Goal: Transaction & Acquisition: Purchase product/service

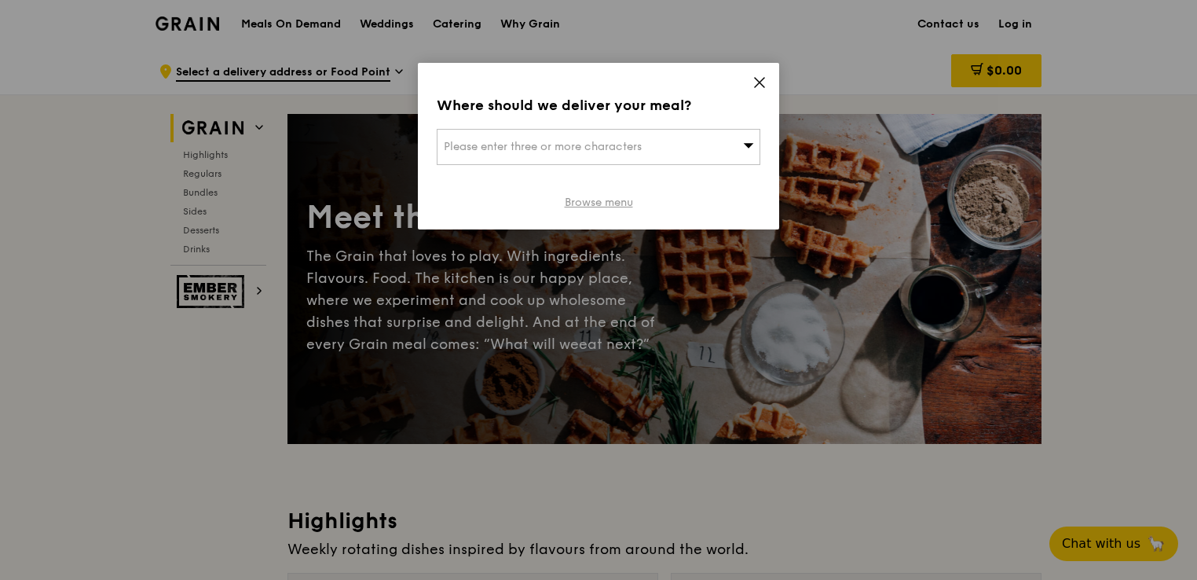
click at [614, 207] on link "Browse menu" at bounding box center [599, 203] width 68 height 16
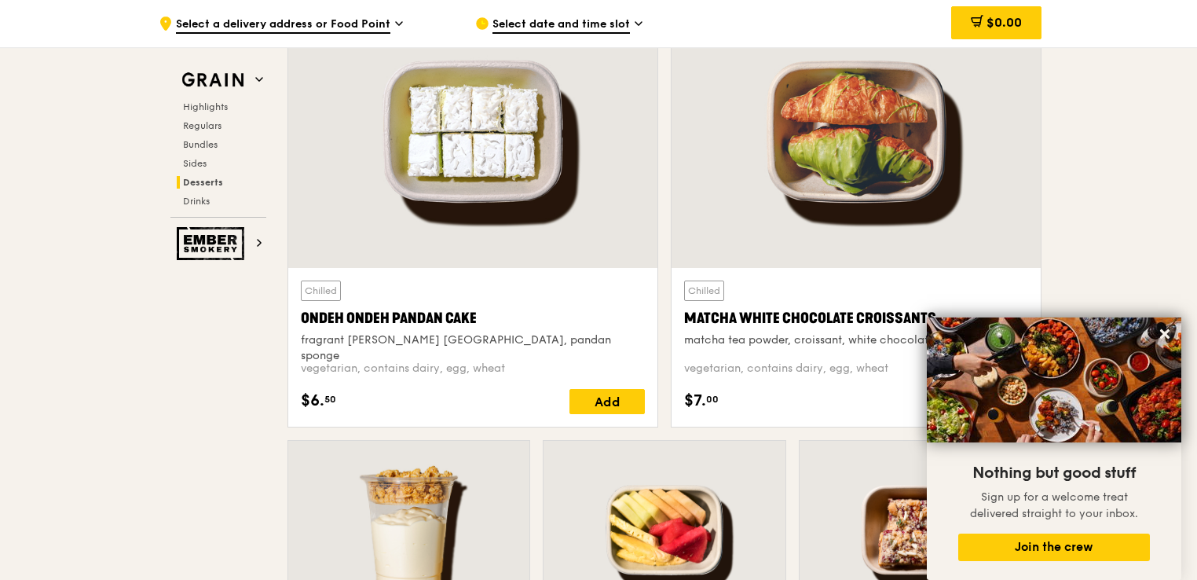
scroll to position [4644, 0]
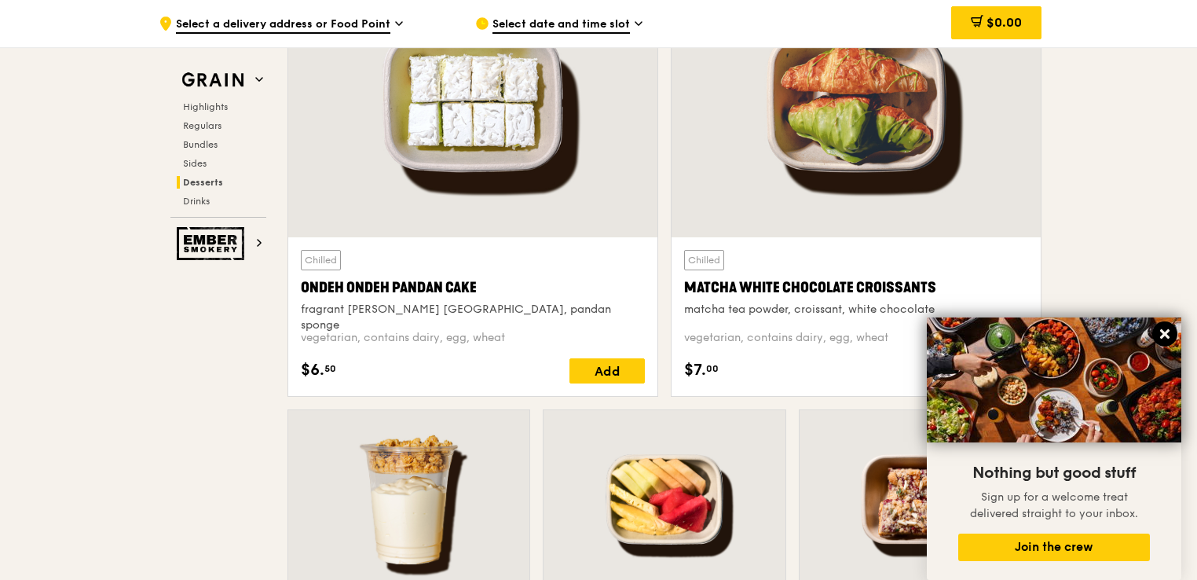
click at [1163, 335] on icon at bounding box center [1165, 333] width 9 height 9
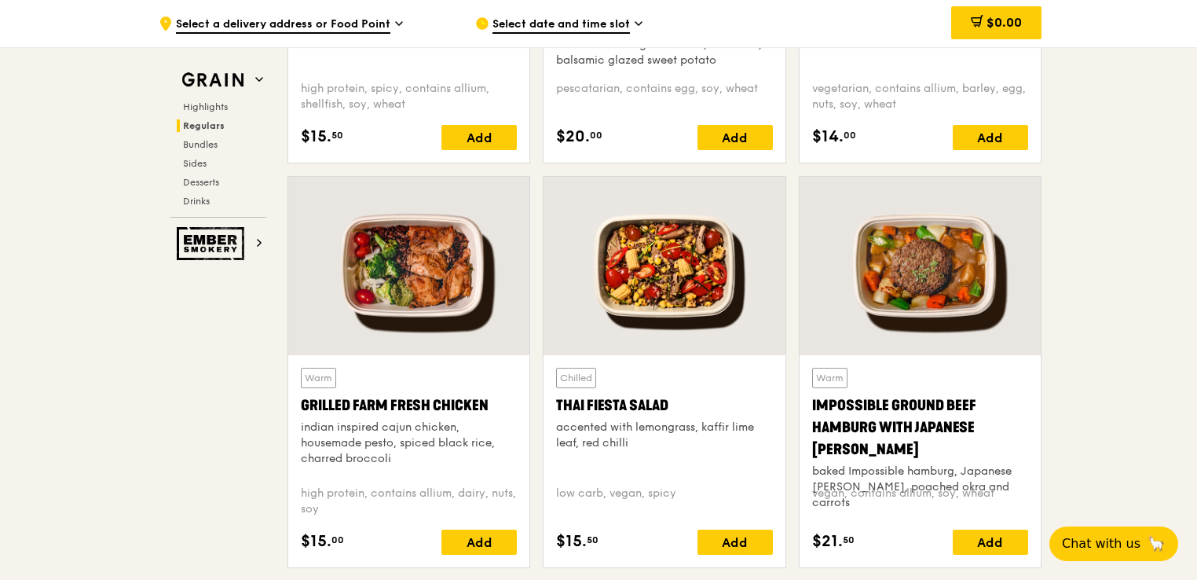
scroll to position [1684, 0]
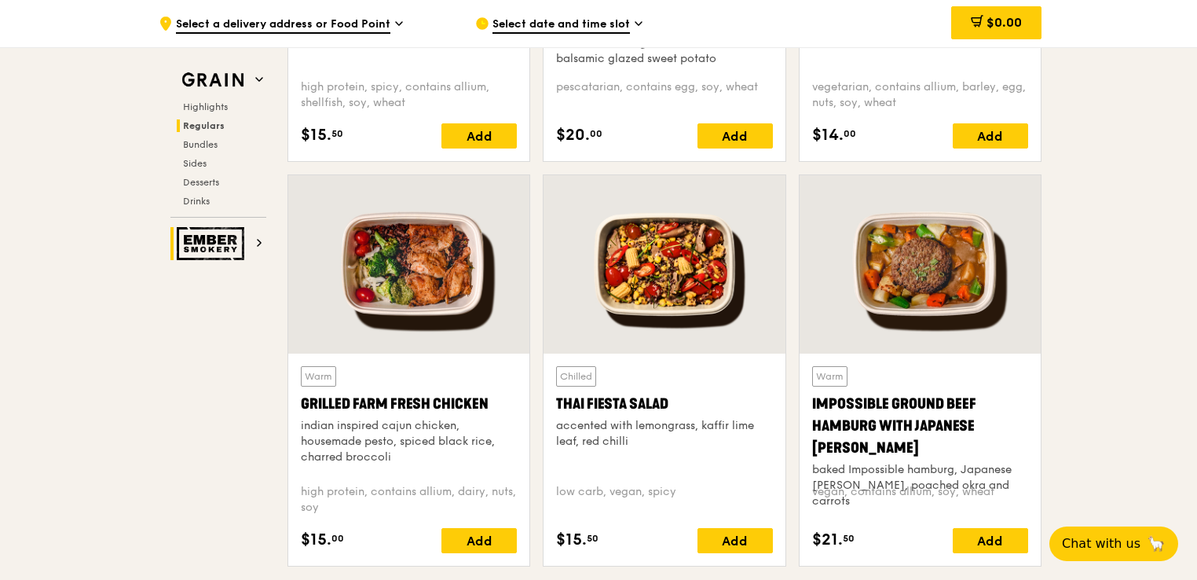
click at [265, 244] on h2 "Ember Smokery" at bounding box center [219, 243] width 96 height 33
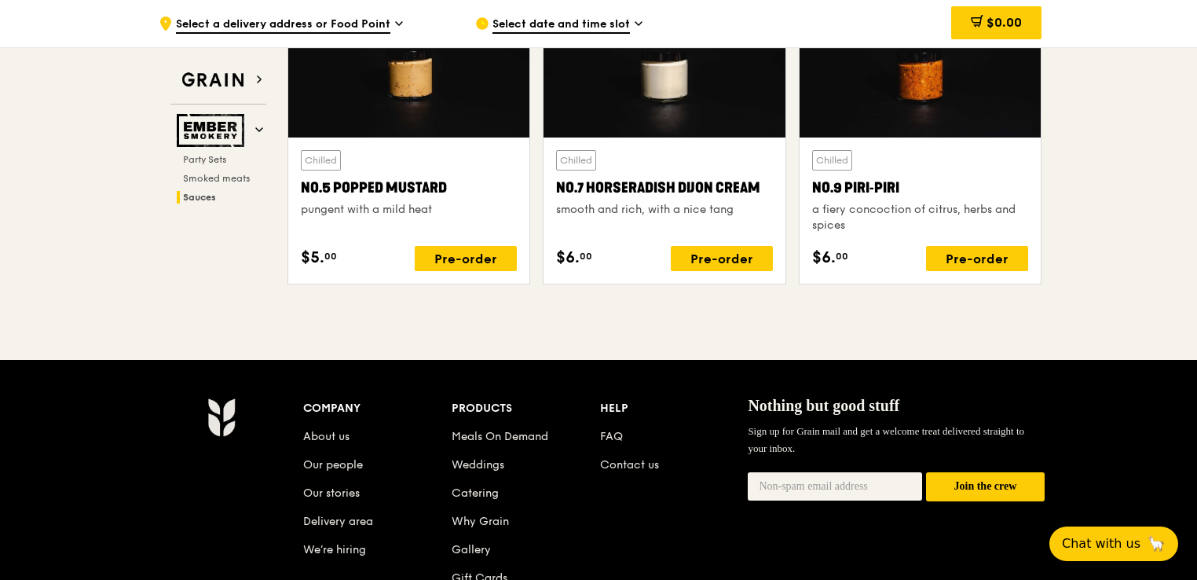
scroll to position [1766, 0]
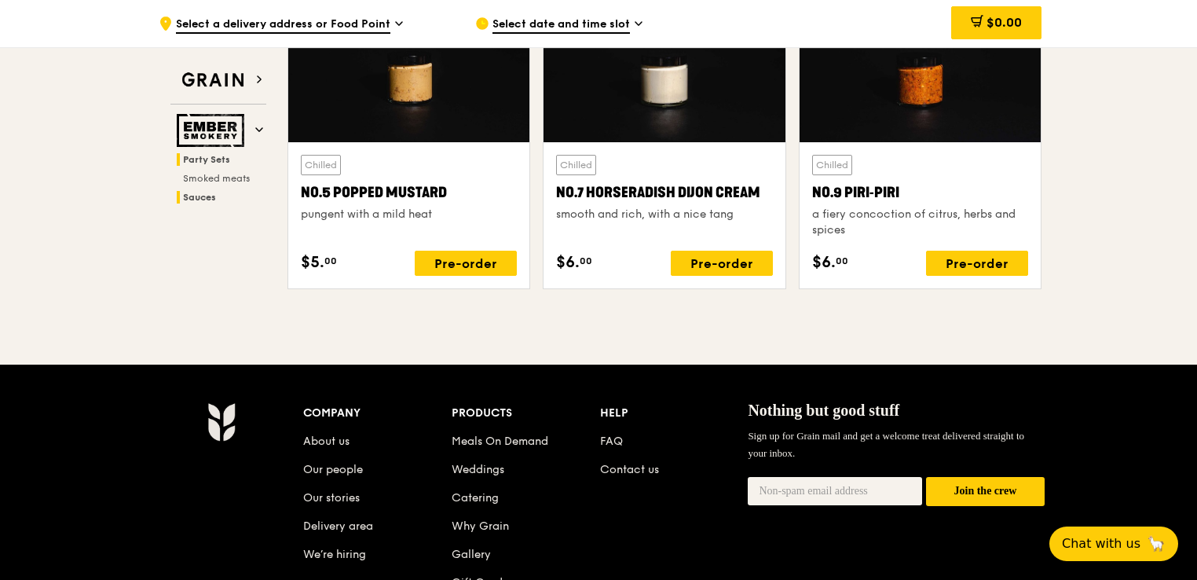
click at [213, 163] on span "Party Sets" at bounding box center [206, 159] width 47 height 11
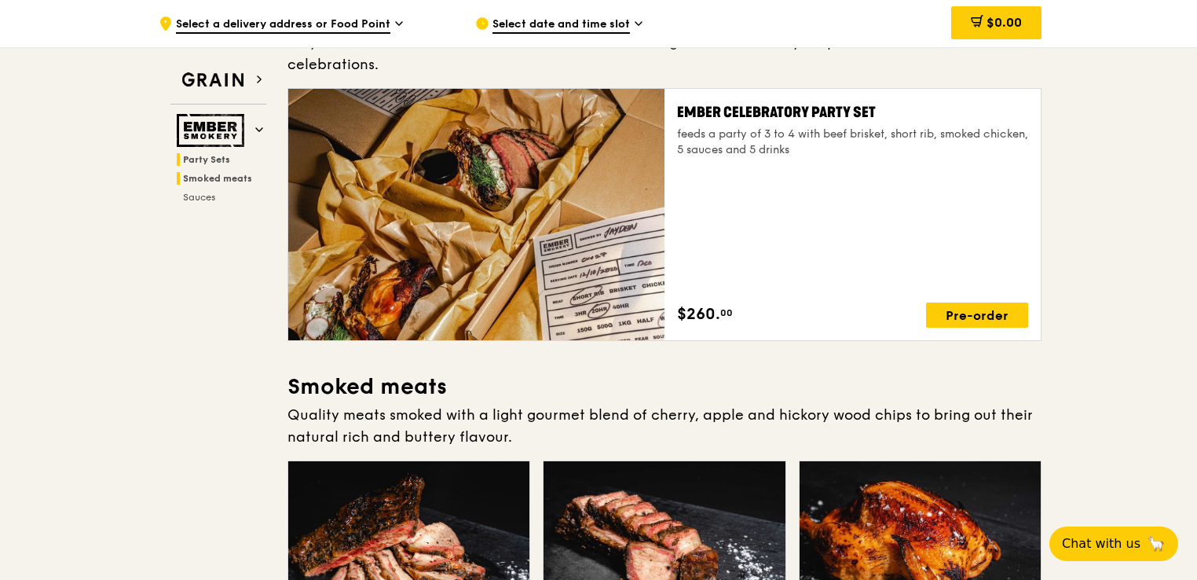
scroll to position [50, 0]
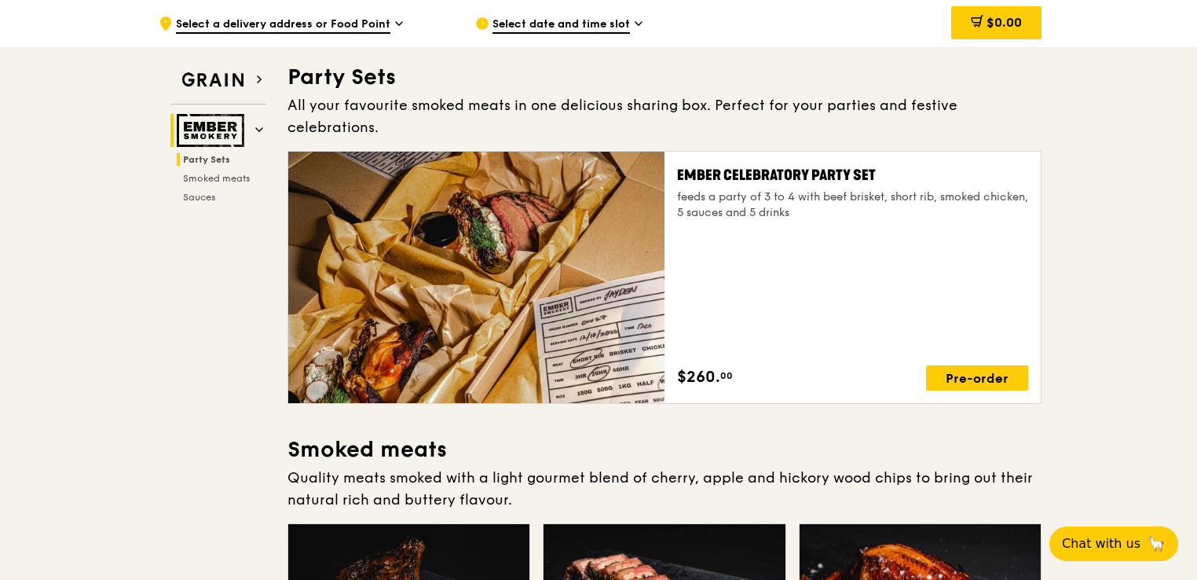
click at [259, 124] on span at bounding box center [259, 129] width 8 height 13
click at [258, 86] on h2 "Grain" at bounding box center [219, 80] width 96 height 28
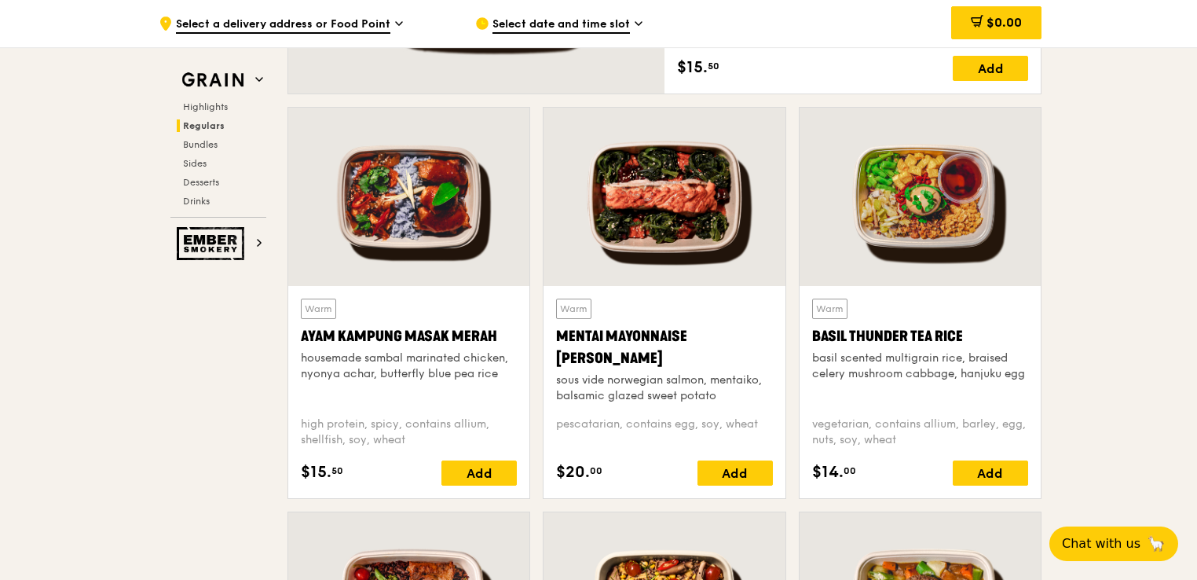
scroll to position [1348, 0]
